Goal: Task Accomplishment & Management: Manage account settings

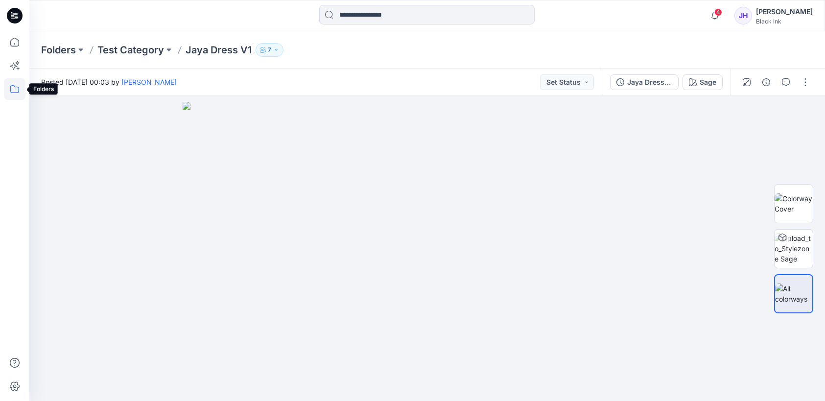
click at [18, 92] on icon at bounding box center [14, 89] width 9 height 8
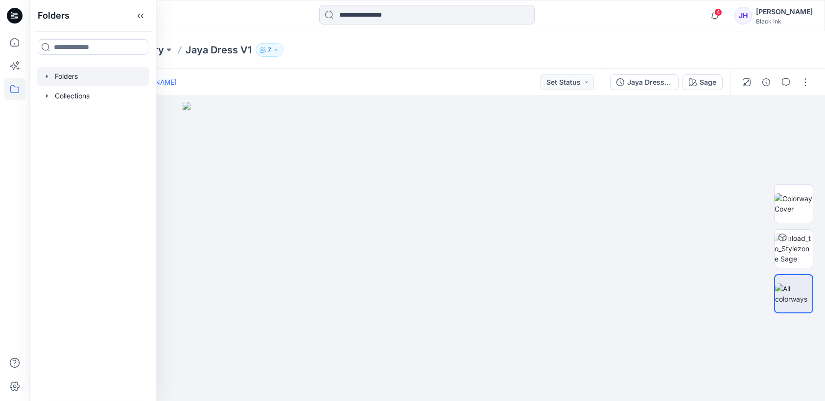
click at [42, 70] on div at bounding box center [93, 77] width 112 height 20
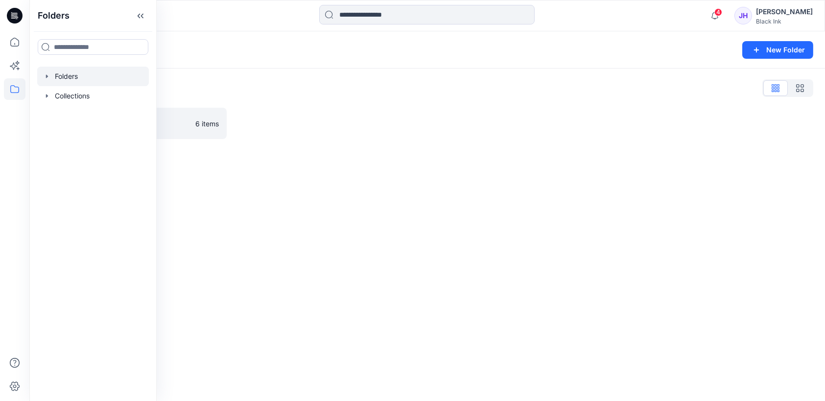
click at [49, 73] on icon "button" at bounding box center [47, 76] width 8 height 8
click at [93, 96] on p "Test Category" at bounding box center [88, 96] width 46 height 12
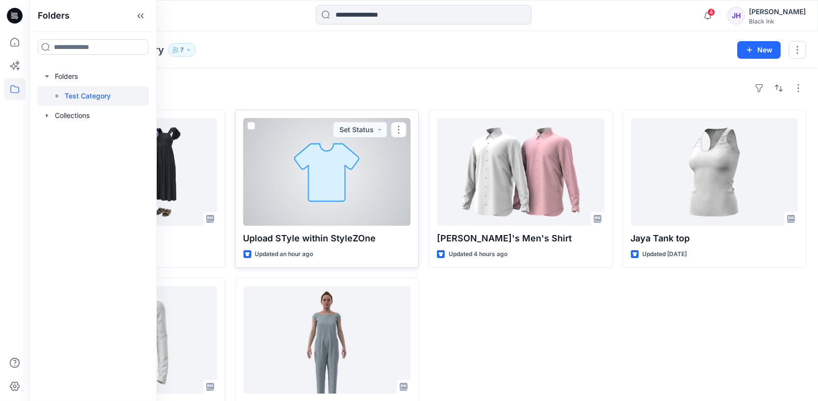
click at [349, 187] on div at bounding box center [327, 172] width 168 height 108
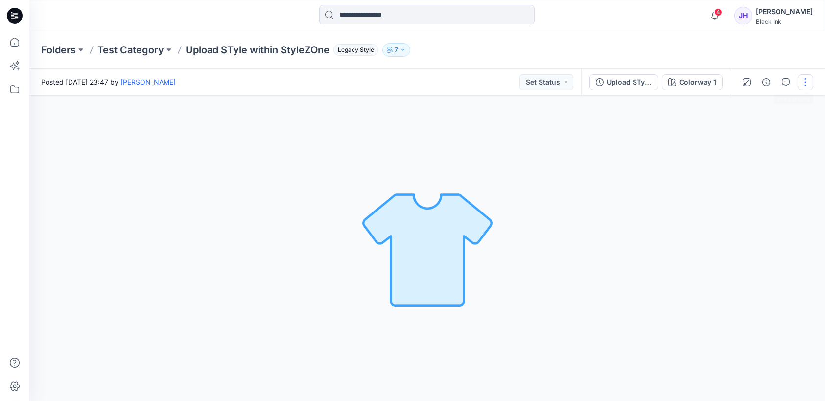
click at [813, 81] on button "button" at bounding box center [806, 82] width 16 height 16
click at [747, 100] on p "Edit" at bounding box center [743, 104] width 12 height 10
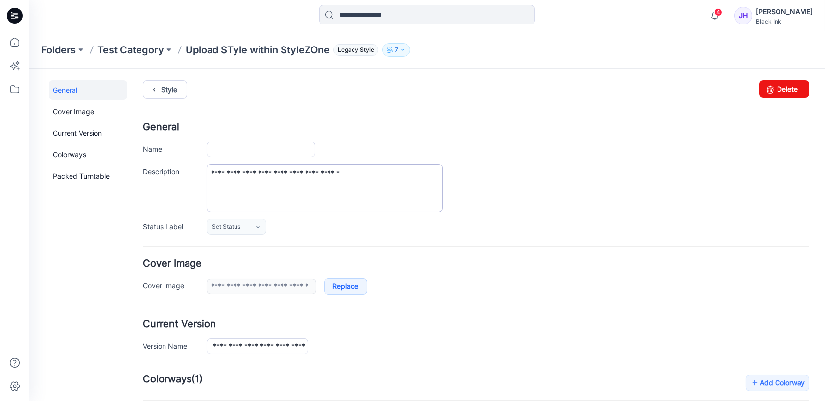
type input "**********"
click at [74, 105] on link "Cover Image" at bounding box center [88, 112] width 78 height 20
click at [86, 132] on link "Current Version" at bounding box center [88, 133] width 78 height 20
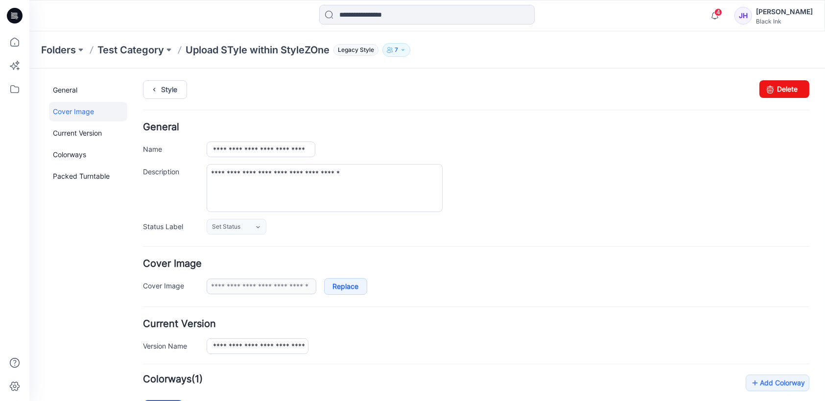
scroll to position [234, 0]
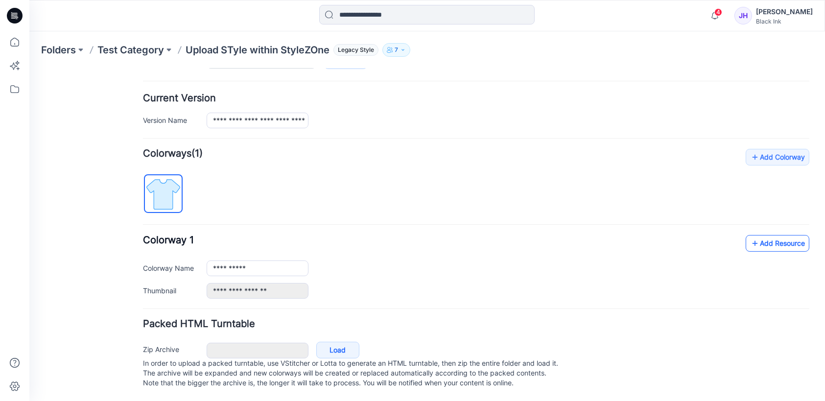
click at [761, 235] on link "Add Resource" at bounding box center [778, 243] width 64 height 17
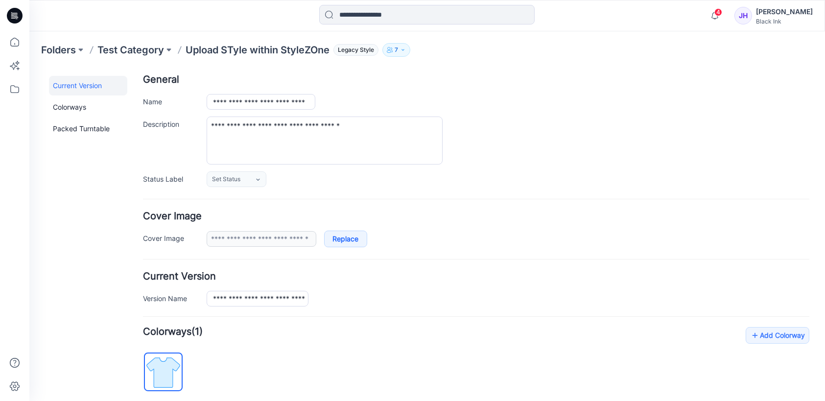
scroll to position [0, 0]
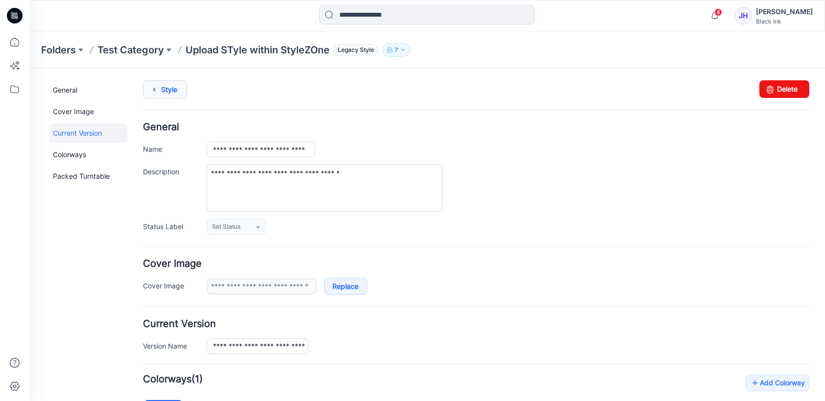
click at [154, 90] on icon at bounding box center [154, 90] width 14 height 18
